Goal: Task Accomplishment & Management: Manage account settings

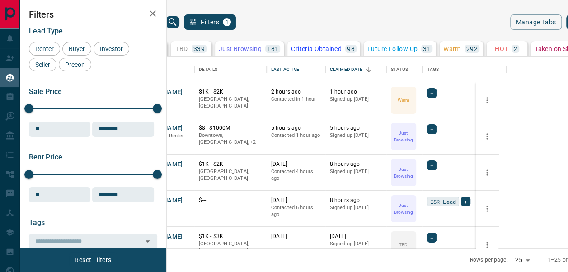
scroll to position [184, 383]
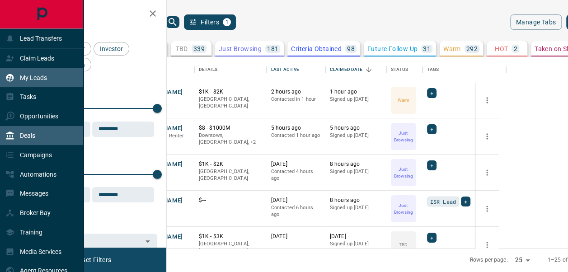
click at [41, 136] on div "Deals" at bounding box center [42, 135] width 84 height 19
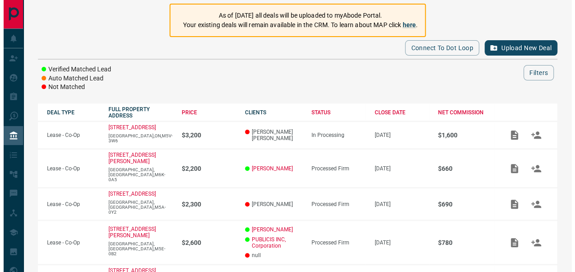
scroll to position [78, 0]
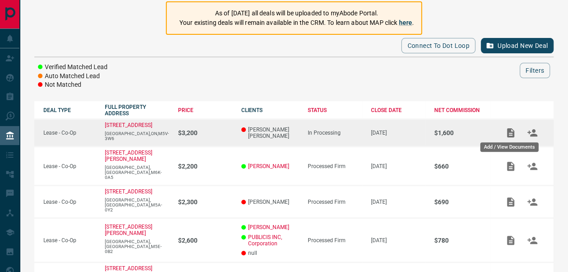
click at [512, 136] on icon "Add / View Documents" at bounding box center [510, 132] width 7 height 9
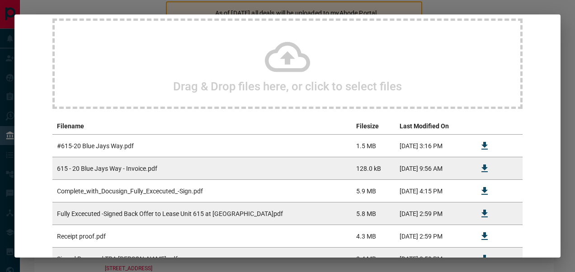
scroll to position [82, 0]
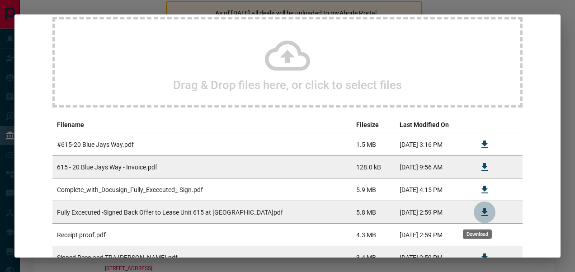
click at [480, 209] on icon "Download" at bounding box center [484, 212] width 11 height 11
click at [259, 35] on div "Drag & Drop files here, or click to select files" at bounding box center [287, 62] width 470 height 90
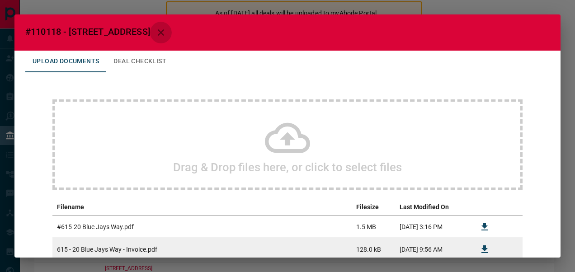
click at [166, 30] on icon "button" at bounding box center [160, 32] width 11 height 11
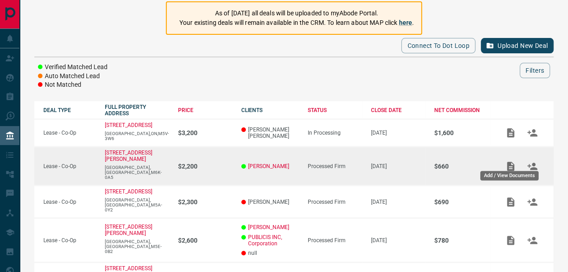
click at [512, 164] on icon "Add / View Documents" at bounding box center [510, 166] width 11 height 11
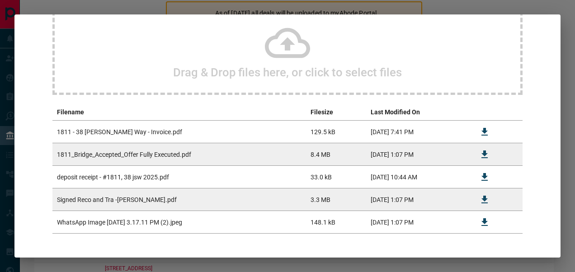
scroll to position [98, 0]
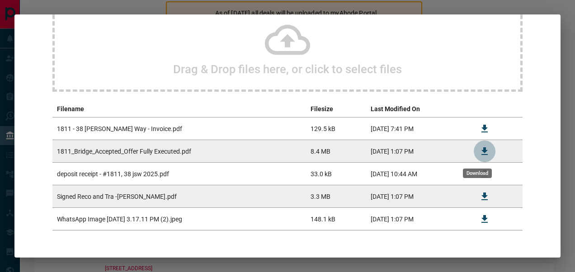
click at [481, 154] on icon "Download" at bounding box center [484, 151] width 6 height 8
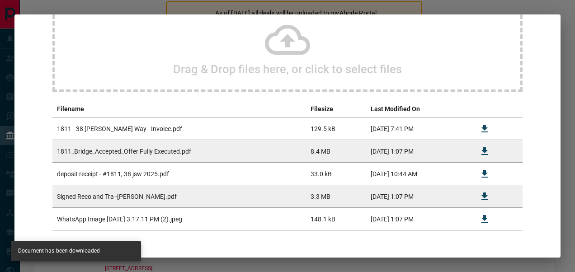
click at [549, 81] on div "Upload Documents Deal Checklist Drag & Drop files here, or click to select file…" at bounding box center [287, 110] width 546 height 314
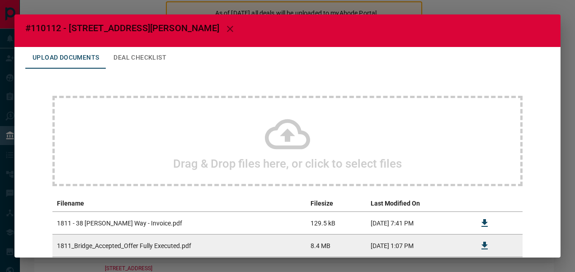
scroll to position [0, 0]
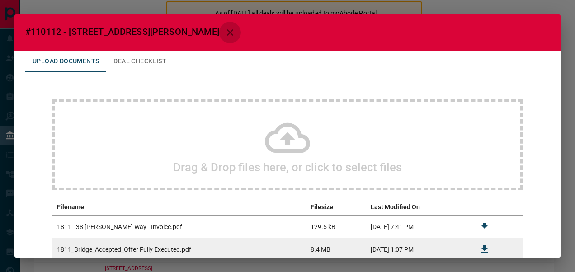
click at [227, 32] on icon "button" at bounding box center [230, 32] width 6 height 6
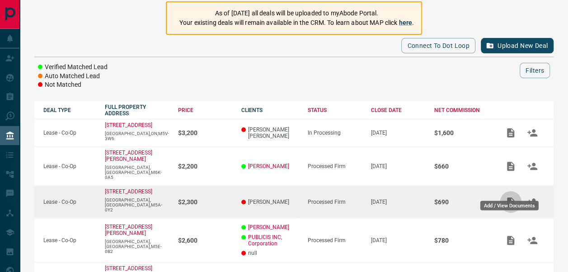
click at [511, 197] on icon "Add / View Documents" at bounding box center [510, 201] width 7 height 9
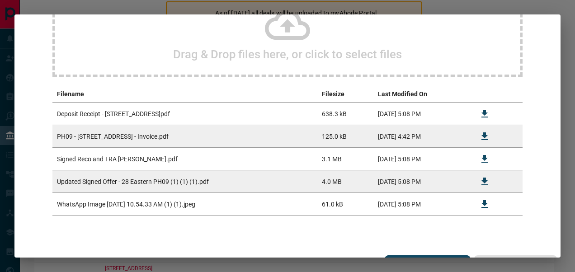
scroll to position [114, 0]
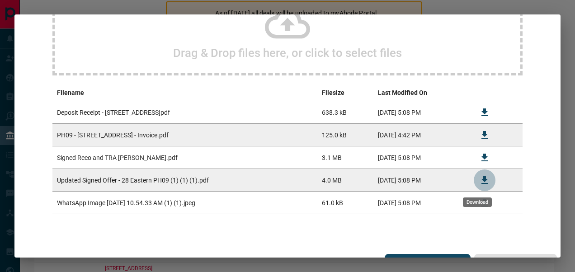
click at [479, 182] on icon "Download" at bounding box center [484, 180] width 11 height 11
click at [304, 49] on h2 "Drag & Drop files here, or click to select files" at bounding box center [287, 53] width 229 height 14
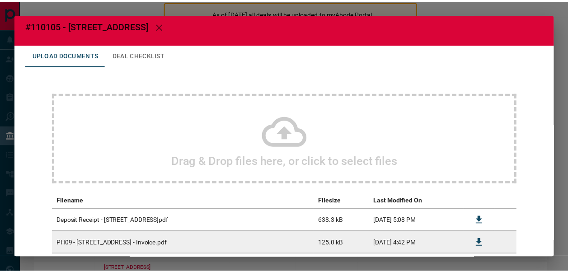
scroll to position [0, 0]
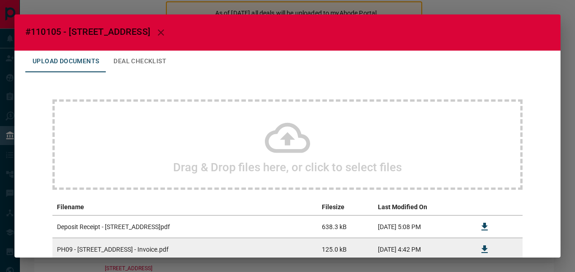
click at [164, 33] on icon "button" at bounding box center [161, 32] width 6 height 6
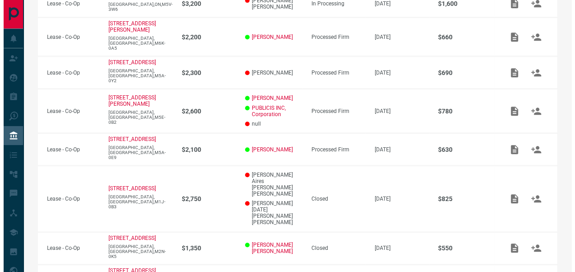
scroll to position [203, 0]
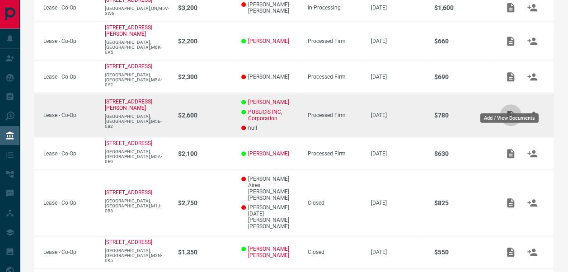
click at [512, 111] on icon "Add / View Documents" at bounding box center [510, 115] width 7 height 9
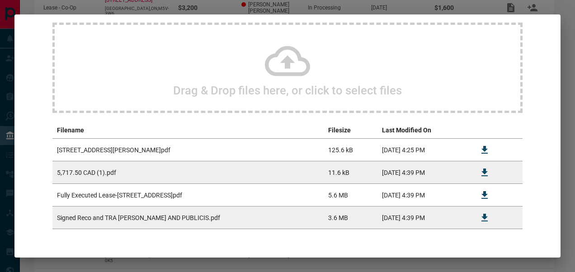
scroll to position [107, 0]
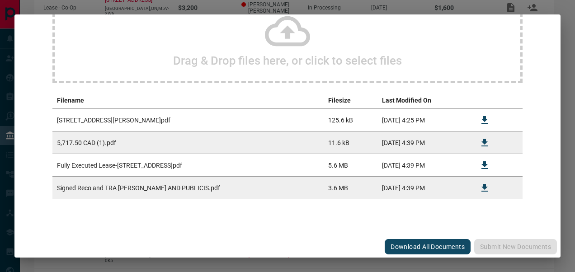
click at [481, 168] on icon "Download" at bounding box center [484, 165] width 6 height 8
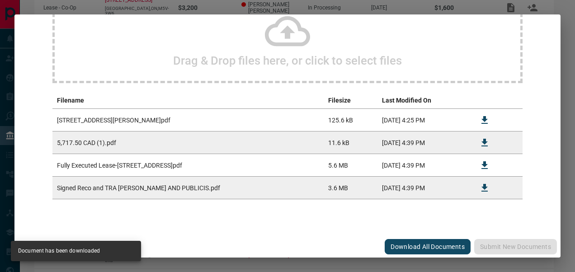
click at [552, 116] on div "Upload Documents Deal Checklist Drag & Drop files here, or click to select file…" at bounding box center [287, 89] width 546 height 291
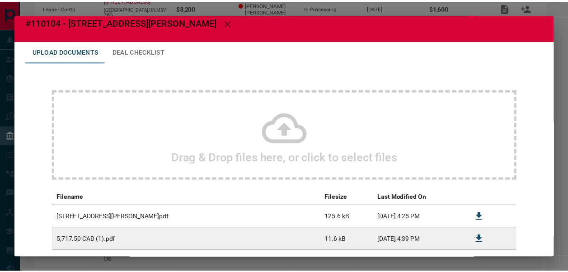
scroll to position [0, 0]
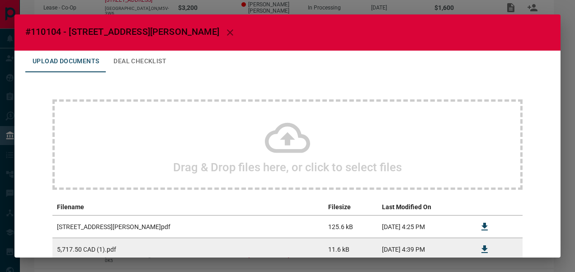
click at [224, 32] on icon "button" at bounding box center [229, 32] width 11 height 11
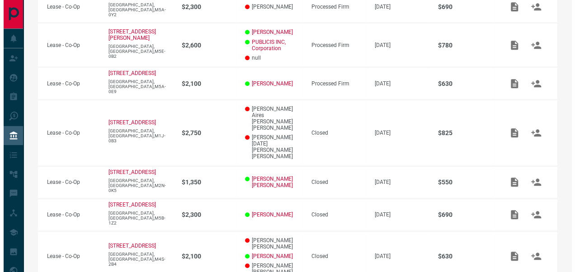
scroll to position [273, 0]
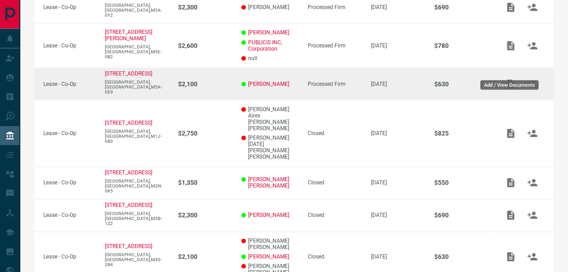
click at [509, 79] on icon "Add / View Documents" at bounding box center [510, 83] width 7 height 9
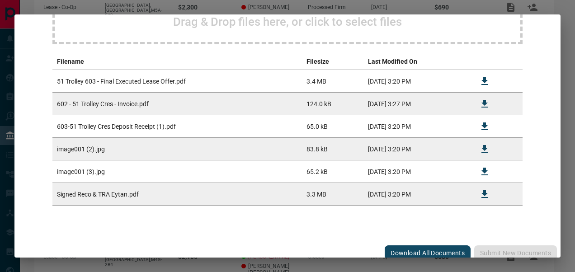
scroll to position [147, 0]
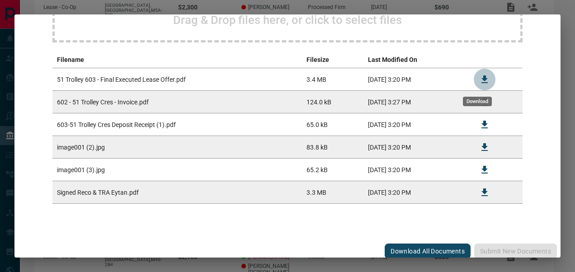
click at [479, 77] on icon "Download" at bounding box center [484, 79] width 11 height 11
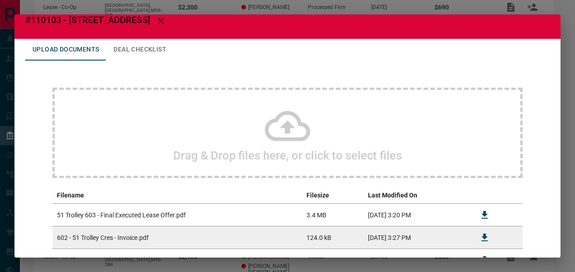
scroll to position [0, 0]
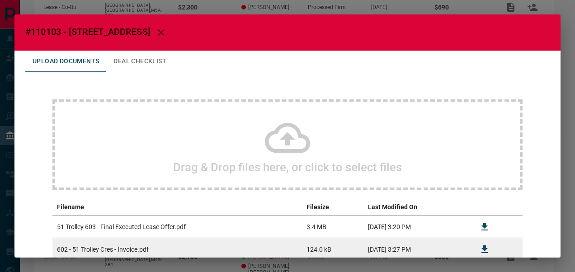
click at [166, 35] on icon "button" at bounding box center [160, 32] width 11 height 11
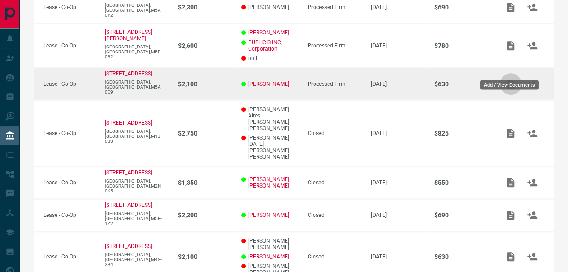
click at [507, 79] on icon "Add / View Documents" at bounding box center [510, 83] width 7 height 9
